Goal: Information Seeking & Learning: Learn about a topic

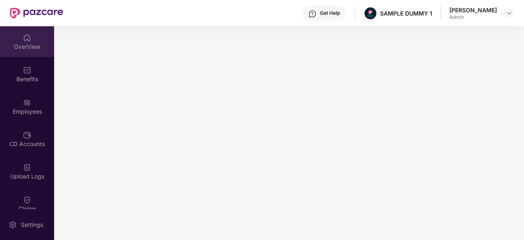
click at [14, 49] on div "OverView" at bounding box center [27, 47] width 54 height 8
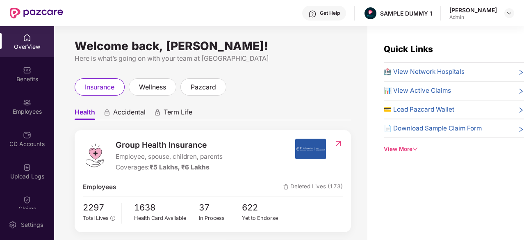
drag, startPoint x: 184, startPoint y: 146, endPoint x: 128, endPoint y: 129, distance: 57.9
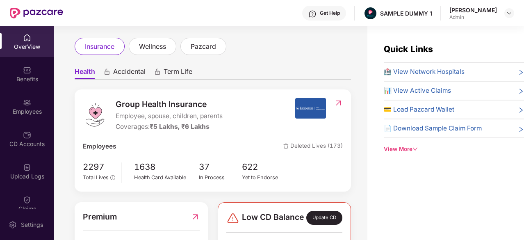
scroll to position [40, 0]
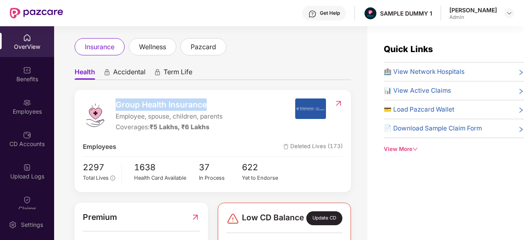
drag, startPoint x: 118, startPoint y: 104, endPoint x: 214, endPoint y: 110, distance: 96.1
click at [214, 110] on span "Group Health Insurance" at bounding box center [169, 104] width 107 height 12
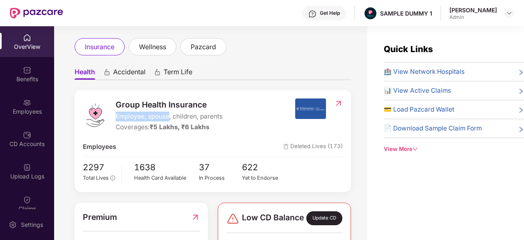
drag, startPoint x: 113, startPoint y: 116, endPoint x: 169, endPoint y: 115, distance: 56.1
click at [169, 115] on div "Group Health Insurance Employee, spouse, children, parents Coverages: ₹5 Lakhs,…" at bounding box center [189, 115] width 212 height 34
drag, startPoint x: 144, startPoint y: 128, endPoint x: 215, endPoint y: 125, distance: 70.9
click at [215, 125] on div "Coverages: ₹5 Lakhs, ₹6 Lakhs" at bounding box center [169, 127] width 107 height 10
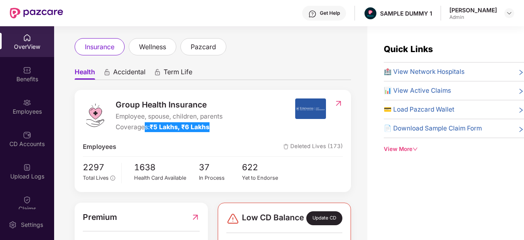
scroll to position [42, 0]
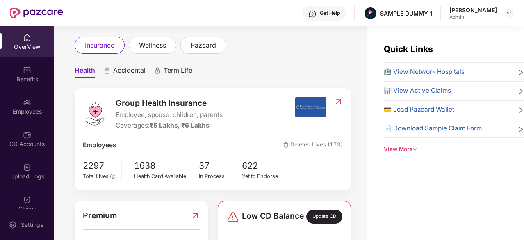
click at [235, 116] on div "Group Health Insurance Employee, spouse, children, parents Coverages: ₹5 Lakhs,…" at bounding box center [189, 114] width 212 height 34
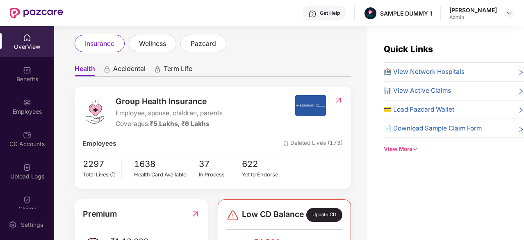
scroll to position [43, 0]
click at [436, 69] on span "🏥 View Network Hospitals" at bounding box center [424, 72] width 81 height 10
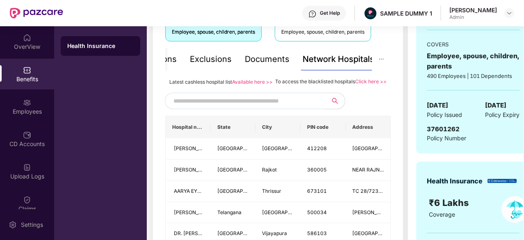
scroll to position [166, 0]
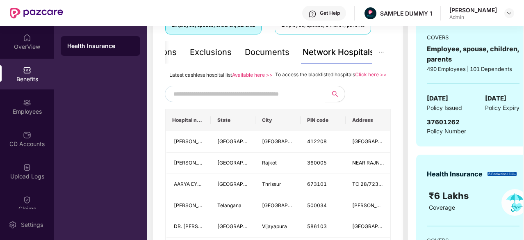
click at [253, 100] on input "text" at bounding box center [243, 94] width 140 height 12
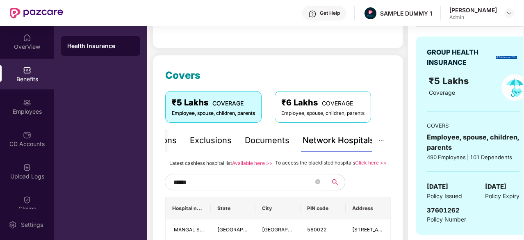
scroll to position [77, 0]
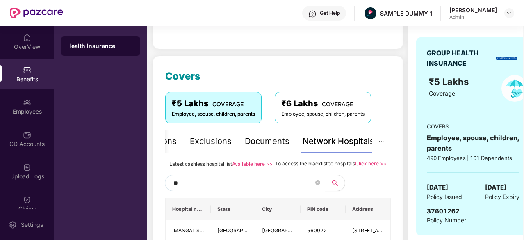
type input "*"
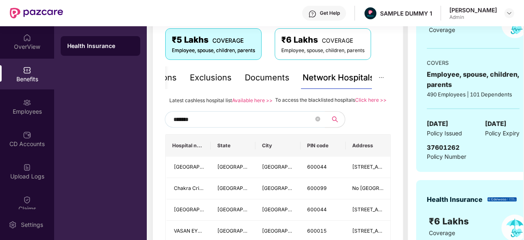
scroll to position [213, 0]
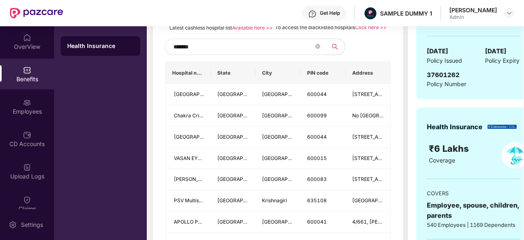
type input "*******"
click at [317, 53] on span at bounding box center [317, 47] width 5 height 12
click at [316, 49] on icon "close-circle" at bounding box center [317, 46] width 5 height 5
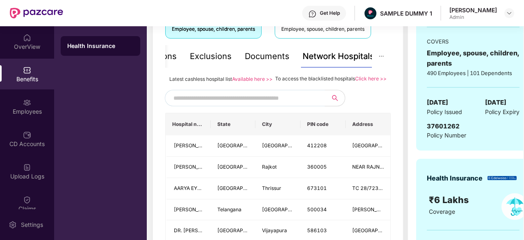
scroll to position [161, 0]
drag, startPoint x: 274, startPoint y: 79, endPoint x: 352, endPoint y: 77, distance: 78.7
click at [352, 77] on span "To access the blacklisted hospitals" at bounding box center [315, 79] width 80 height 6
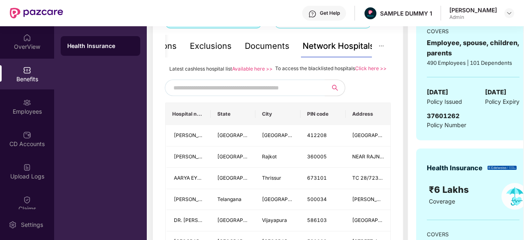
scroll to position [171, 0]
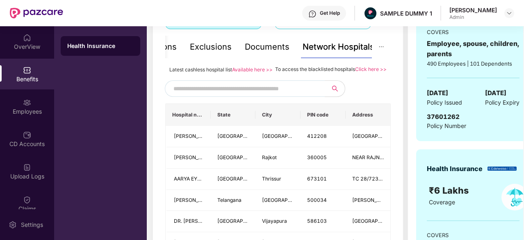
click at [266, 50] on div "Documents" at bounding box center [267, 47] width 45 height 13
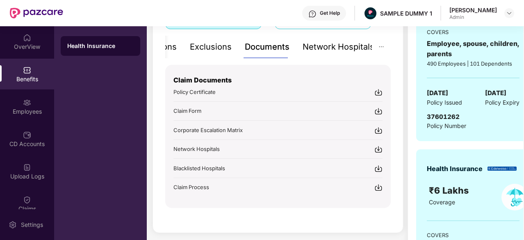
click at [308, 46] on div "Network Hospitals" at bounding box center [338, 47] width 72 height 13
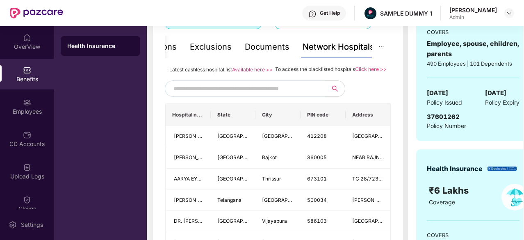
click at [275, 48] on div "Documents" at bounding box center [267, 47] width 45 height 13
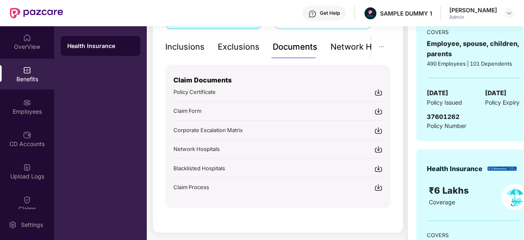
click at [183, 43] on div "Inclusions" at bounding box center [184, 47] width 39 height 13
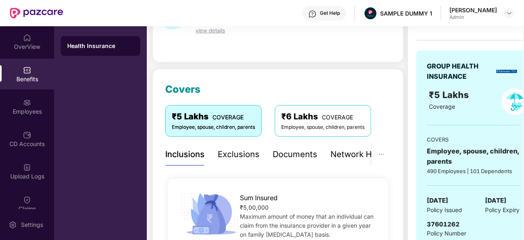
scroll to position [64, 0]
click at [232, 149] on div "Exclusions" at bounding box center [239, 154] width 42 height 13
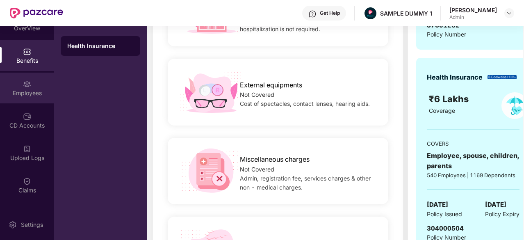
scroll to position [18, 0]
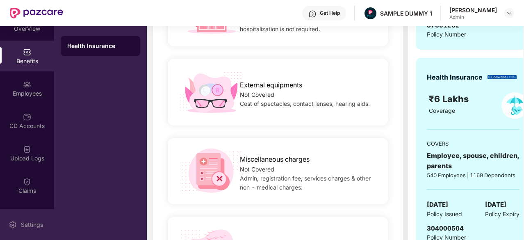
click at [26, 219] on div "Settings" at bounding box center [27, 224] width 54 height 31
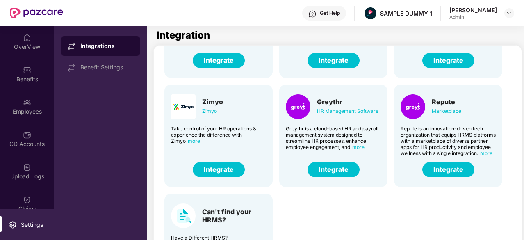
scroll to position [202, 0]
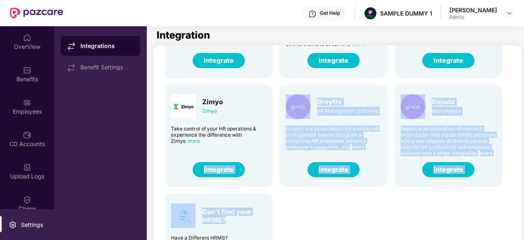
drag, startPoint x: 236, startPoint y: 221, endPoint x: 243, endPoint y: 155, distance: 66.3
click at [243, 155] on div "Darwin HR Management Software Discover the true meaning of human potential with…" at bounding box center [338, 78] width 361 height 436
click at [334, 211] on div "Darwin HR Management Software Discover the true meaning of human potential with…" at bounding box center [338, 78] width 361 height 436
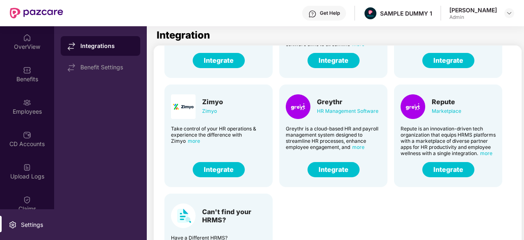
scroll to position [77, 0]
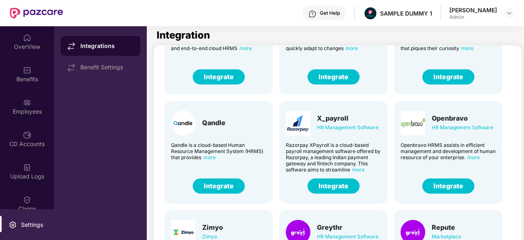
click at [434, 82] on button "Integrate" at bounding box center [448, 76] width 52 height 15
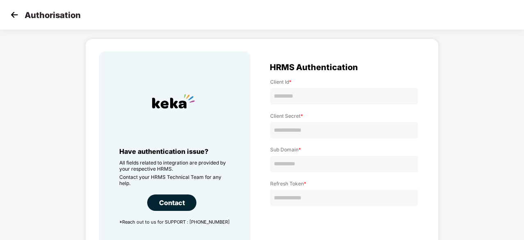
scroll to position [20, 0]
click at [16, 18] on img at bounding box center [14, 15] width 12 height 12
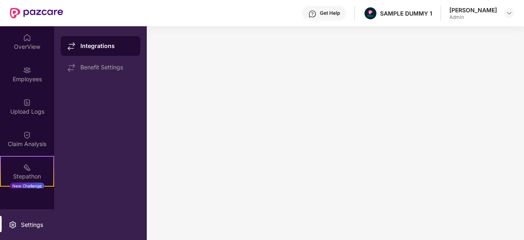
scroll to position [0, 0]
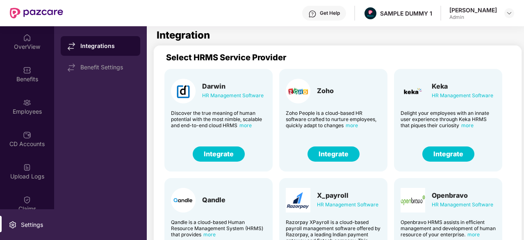
click at [34, 105] on div "Employees" at bounding box center [27, 106] width 54 height 31
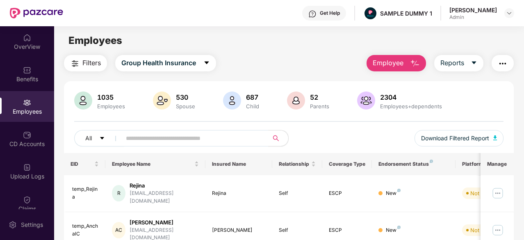
click at [388, 64] on span "Employee" at bounding box center [387, 63] width 31 height 10
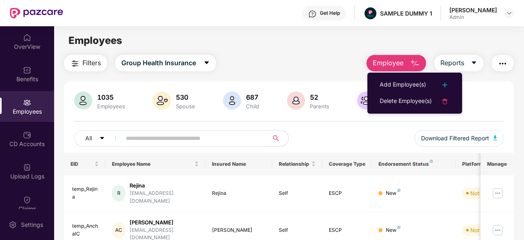
click at [13, 107] on div "Employees" at bounding box center [27, 111] width 54 height 8
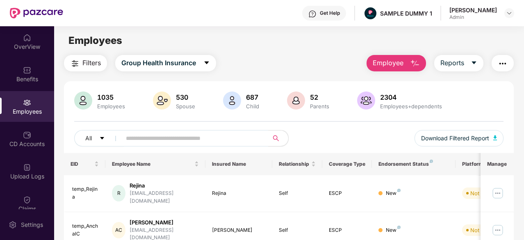
click at [406, 69] on button "Employee" at bounding box center [395, 63] width 59 height 16
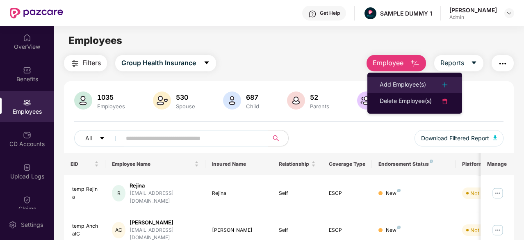
click at [398, 86] on div "Add Employee(s)" at bounding box center [402, 85] width 46 height 10
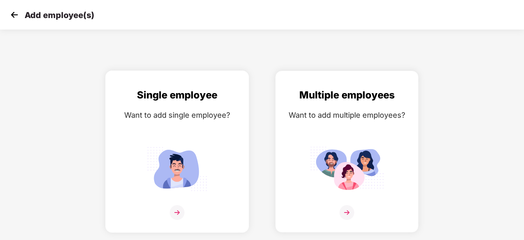
click at [167, 149] on img at bounding box center [177, 168] width 74 height 51
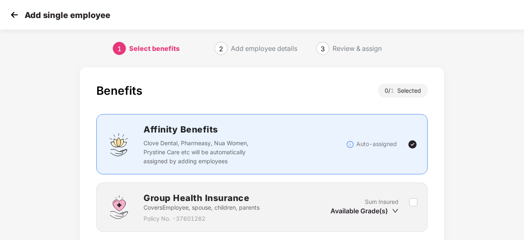
scroll to position [62, 0]
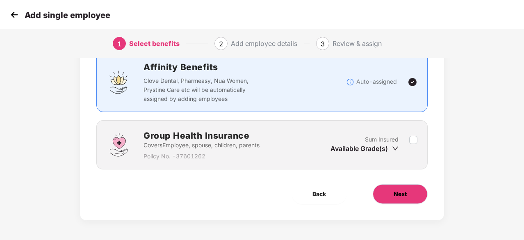
click at [417, 195] on button "Next" at bounding box center [399, 194] width 55 height 20
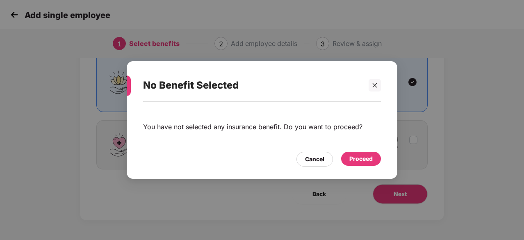
click at [367, 163] on div "Proceed" at bounding box center [360, 158] width 23 height 9
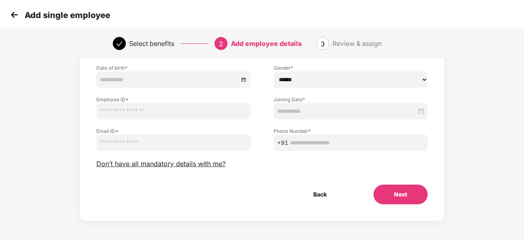
scroll to position [86, 0]
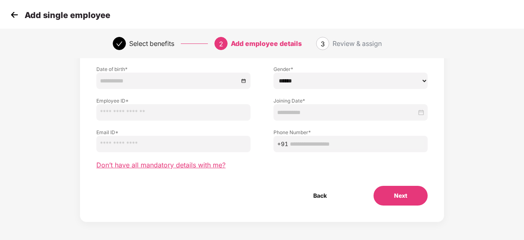
click at [175, 166] on span "Don’t have all mandatory details with me?" at bounding box center [160, 165] width 129 height 9
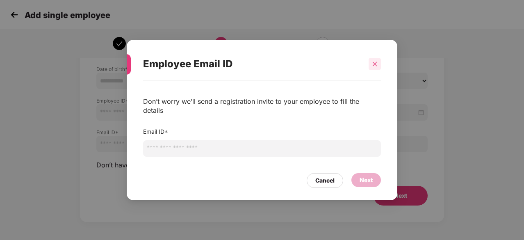
click at [375, 64] on div at bounding box center [374, 64] width 12 height 12
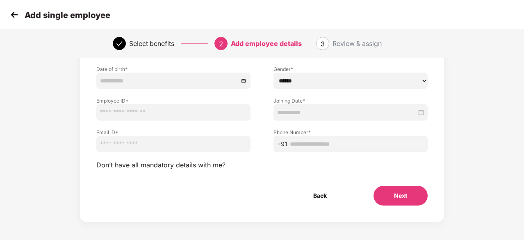
click at [13, 17] on img at bounding box center [14, 15] width 12 height 12
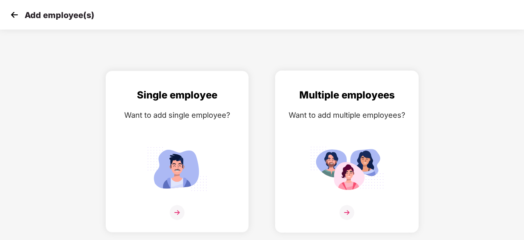
click at [320, 130] on div "Multiple employees Want to add multiple employees?" at bounding box center [347, 158] width 126 height 143
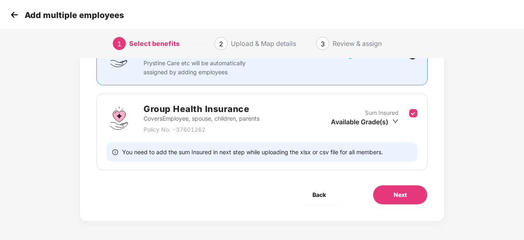
scroll to position [89, 0]
click at [402, 200] on button "Next" at bounding box center [399, 195] width 55 height 20
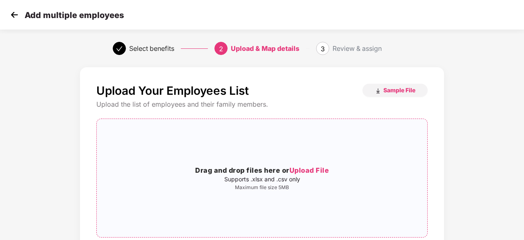
scroll to position [38, 0]
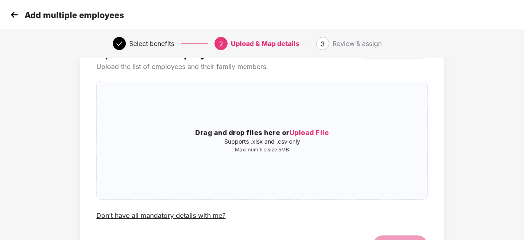
click at [15, 18] on img at bounding box center [14, 15] width 12 height 12
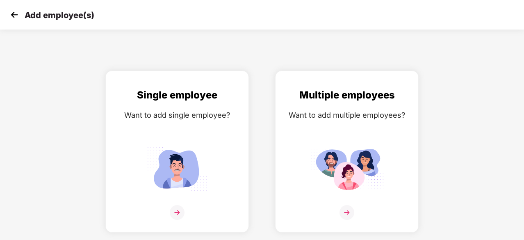
scroll to position [0, 0]
click at [14, 18] on img at bounding box center [14, 15] width 12 height 12
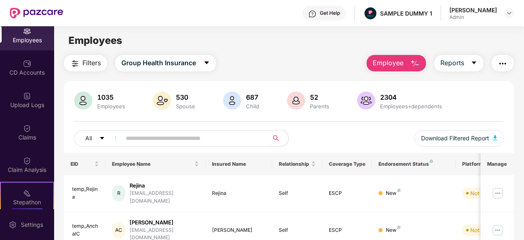
scroll to position [144, 0]
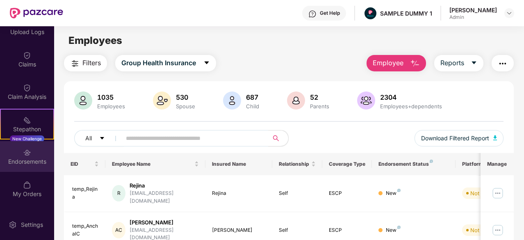
click at [26, 165] on div "Endorsements" at bounding box center [27, 161] width 54 height 8
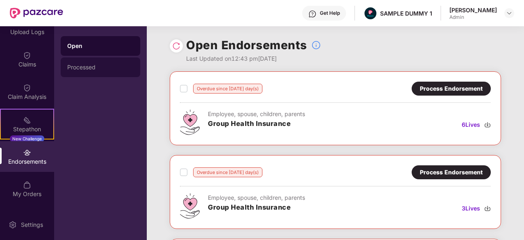
click at [114, 74] on div "Processed" at bounding box center [100, 67] width 79 height 20
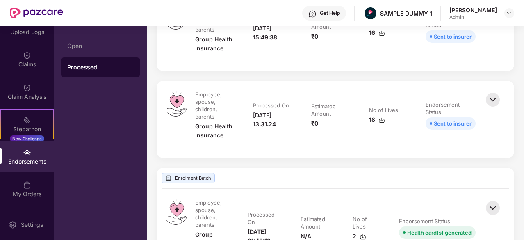
scroll to position [455, 0]
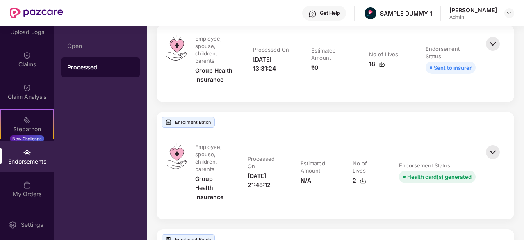
click at [488, 151] on img at bounding box center [493, 152] width 18 height 18
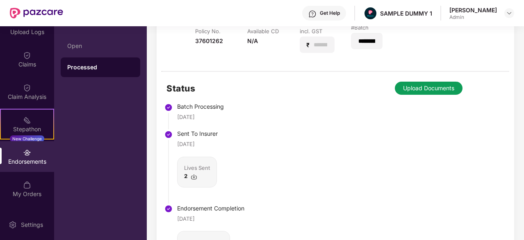
scroll to position [643, 0]
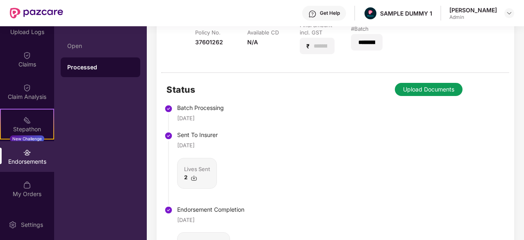
drag, startPoint x: 227, startPoint y: 114, endPoint x: 170, endPoint y: 114, distance: 57.8
click at [170, 114] on li "Batch Processing 04 Jan 2024" at bounding box center [205, 119] width 78 height 27
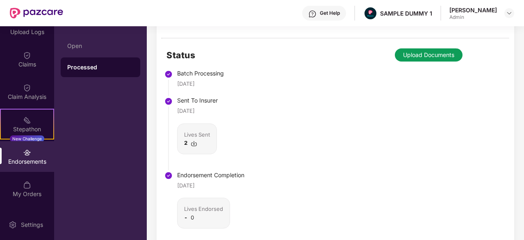
drag, startPoint x: 222, startPoint y: 107, endPoint x: 166, endPoint y: 108, distance: 56.1
click at [166, 108] on div "Status Batch Processing 04 Jan 2024 Sent To Insurer 04 Jan 2024 Lives Sent 2 En…" at bounding box center [335, 148] width 357 height 219
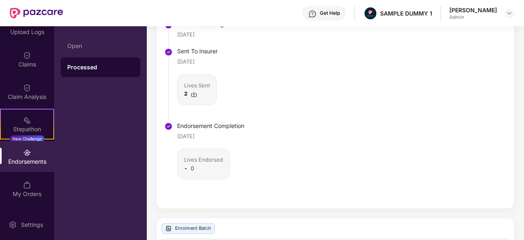
scroll to position [733, 0]
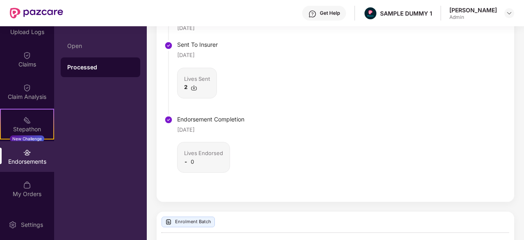
drag, startPoint x: 216, startPoint y: 128, endPoint x: 148, endPoint y: 131, distance: 67.7
click at [243, 109] on li "Sent To Insurer 04 Jan 2024 Lives Sent 2" at bounding box center [205, 80] width 78 height 74
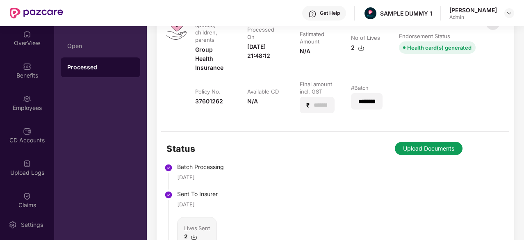
scroll to position [5, 0]
click at [30, 125] on div at bounding box center [27, 129] width 8 height 8
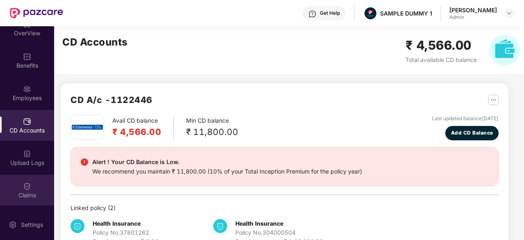
scroll to position [77, 0]
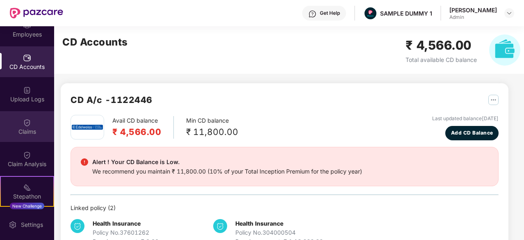
click at [22, 135] on div "Claims" at bounding box center [27, 131] width 54 height 8
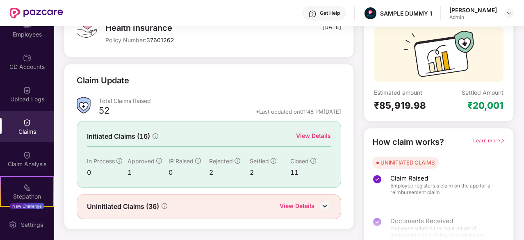
scroll to position [70, 0]
click at [311, 133] on div "View Details" at bounding box center [313, 136] width 35 height 9
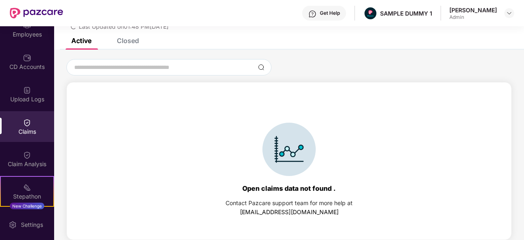
scroll to position [35, 0]
click at [130, 35] on div "List of Initiated Claims Last Updated on 01:48 PM, 28 Aug 2025" at bounding box center [289, 14] width 470 height 47
click at [130, 39] on div "Closed" at bounding box center [128, 40] width 22 height 8
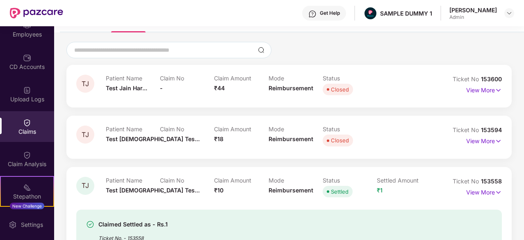
scroll to position [146, 0]
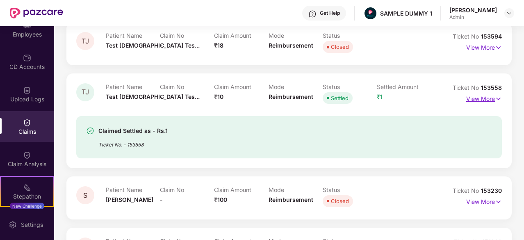
click at [495, 97] on img at bounding box center [498, 98] width 7 height 9
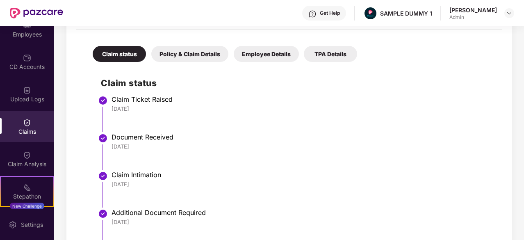
scroll to position [315, 0]
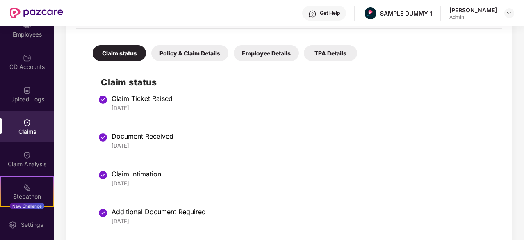
drag, startPoint x: 150, startPoint y: 105, endPoint x: 112, endPoint y: 104, distance: 38.1
click at [112, 104] on div "26 Jun 2025" at bounding box center [302, 107] width 382 height 7
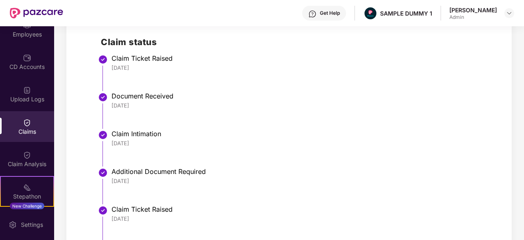
scroll to position [354, 0]
drag, startPoint x: 148, startPoint y: 101, endPoint x: 105, endPoint y: 101, distance: 43.0
click at [105, 101] on li "Document Received 26 Jun 2025" at bounding box center [297, 114] width 393 height 38
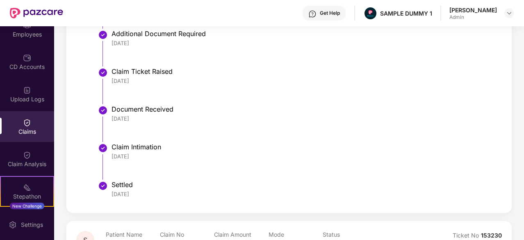
scroll to position [493, 0]
drag, startPoint x: 153, startPoint y: 154, endPoint x: 109, endPoint y: 153, distance: 43.8
click at [109, 153] on li "Claim Intimation 18 Jul 2025" at bounding box center [297, 164] width 393 height 38
drag, startPoint x: 153, startPoint y: 193, endPoint x: 106, endPoint y: 194, distance: 47.5
click at [106, 194] on li "Settled 23 Jul 2025" at bounding box center [297, 193] width 393 height 20
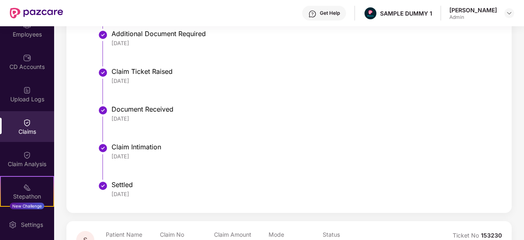
click at [240, 152] on div "18 Jul 2025" at bounding box center [302, 155] width 382 height 7
click at [35, 149] on div "Claim Analysis" at bounding box center [27, 158] width 54 height 31
